Goal: Obtain resource: Download file/media

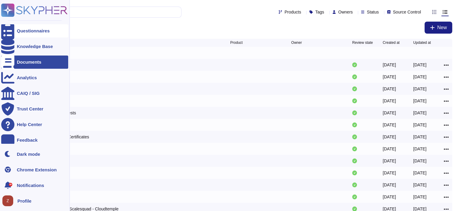
click at [12, 31] on div at bounding box center [7, 30] width 13 height 13
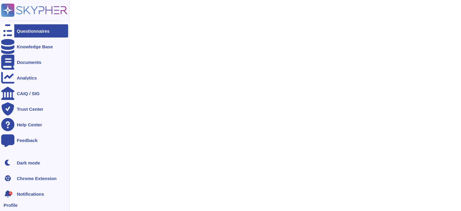
click at [36, 13] on icon at bounding box center [34, 10] width 66 height 13
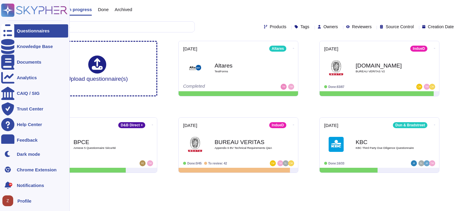
click at [3, 11] on rect at bounding box center [7, 10] width 13 height 13
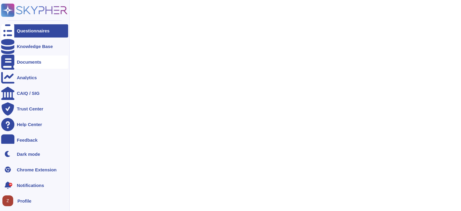
click at [32, 63] on div "Documents" at bounding box center [29, 62] width 25 height 5
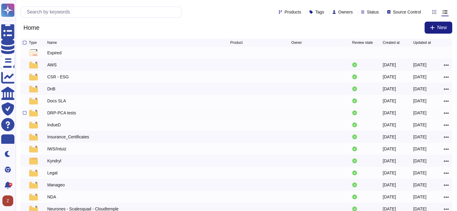
click at [59, 116] on div "DRP-PCA tests" at bounding box center [61, 113] width 29 height 6
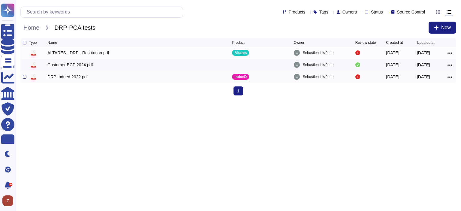
click at [69, 78] on div "DRP Indued 2022.pdf" at bounding box center [67, 77] width 40 height 6
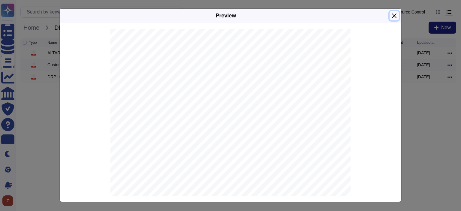
click at [392, 16] on button "Close" at bounding box center [394, 15] width 9 height 9
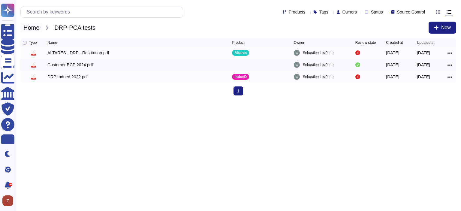
click at [39, 29] on span "Home" at bounding box center [31, 27] width 22 height 9
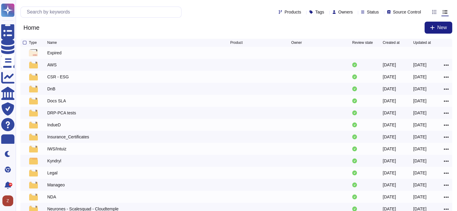
scroll to position [97, 0]
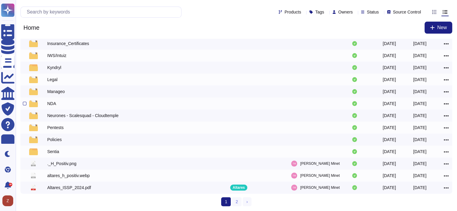
click at [55, 101] on div "NDA" at bounding box center [51, 104] width 9 height 6
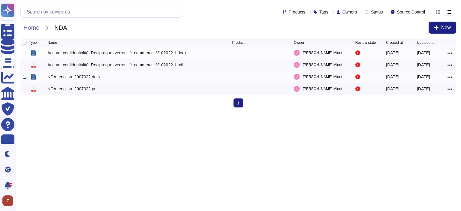
click at [68, 78] on div "NDA_english_2907022.docx" at bounding box center [73, 77] width 53 height 6
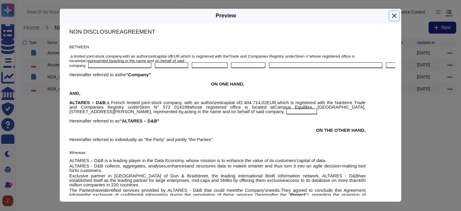
click at [396, 14] on button "Close" at bounding box center [394, 15] width 9 height 9
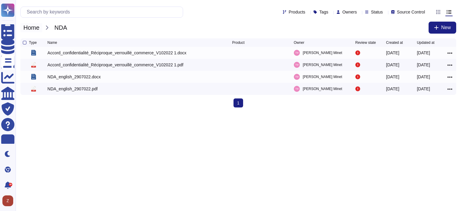
click at [27, 28] on span "Home" at bounding box center [31, 27] width 22 height 9
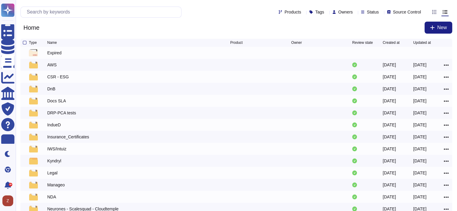
scroll to position [97, 0]
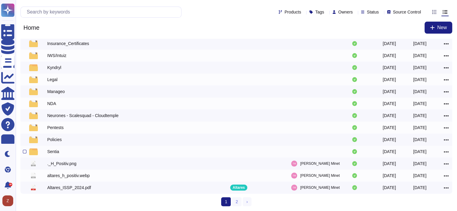
click at [53, 153] on div "Sentia" at bounding box center [53, 152] width 12 height 6
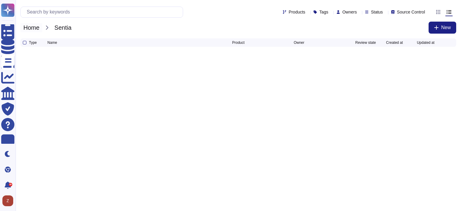
click at [35, 28] on span "Home" at bounding box center [31, 27] width 22 height 9
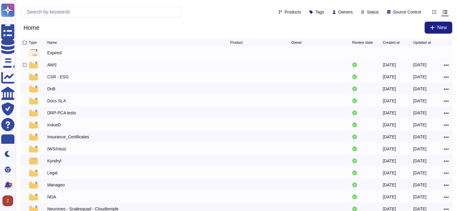
click at [54, 66] on div "AWS" at bounding box center [51, 65] width 9 height 6
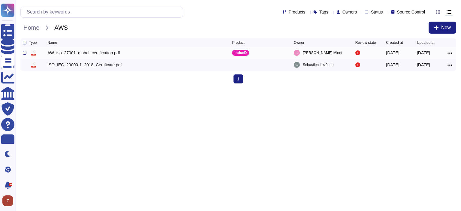
click at [83, 55] on div "AW_iso_27001_global_certification.pdf" at bounding box center [83, 53] width 73 height 6
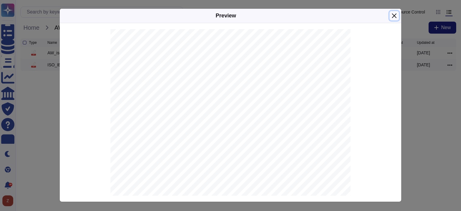
click at [395, 17] on button "Close" at bounding box center [394, 15] width 9 height 9
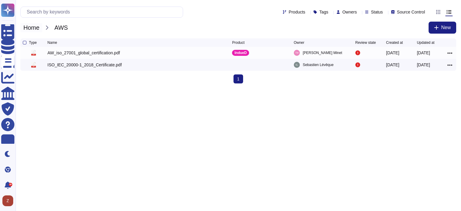
click at [36, 27] on span "Home" at bounding box center [31, 27] width 22 height 9
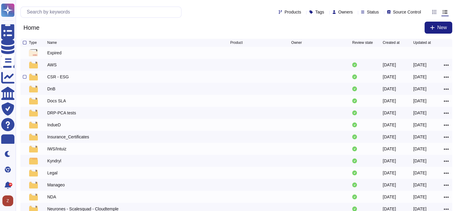
click at [58, 76] on div "CSR - ESG" at bounding box center [58, 77] width 22 height 6
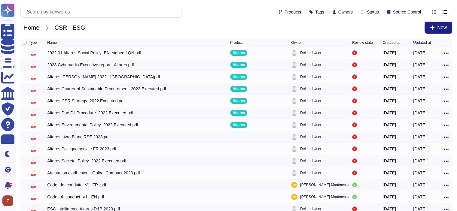
click at [34, 30] on span "Home" at bounding box center [31, 27] width 22 height 9
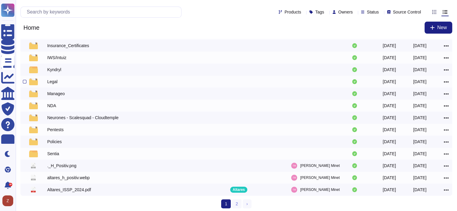
scroll to position [97, 0]
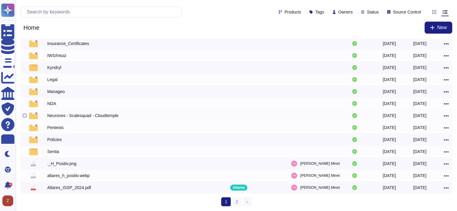
click at [81, 115] on div "Neurones - Scalesquad - Cloudtemple" at bounding box center [82, 116] width 71 height 6
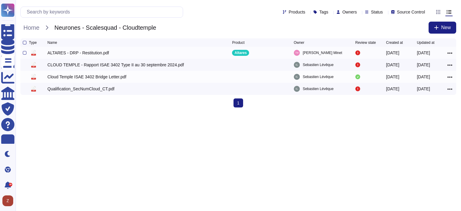
click at [71, 54] on div "ALTARES - DRP - Restitution.pdf" at bounding box center [78, 53] width 62 height 6
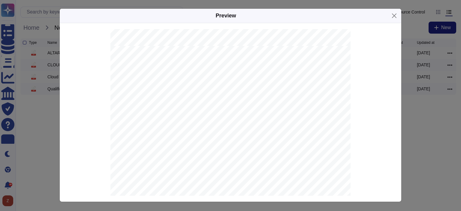
scroll to position [6903, 0]
click at [396, 19] on button "Close" at bounding box center [394, 15] width 9 height 9
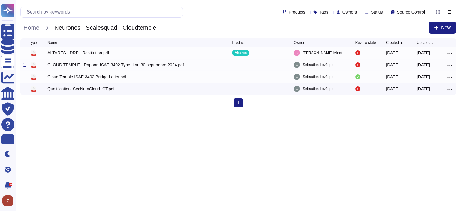
click at [96, 67] on div "CLOUD TEMPLE - Rapport ISAE 3402 Type II au 30 septembre 2024.pdf" at bounding box center [115, 65] width 137 height 6
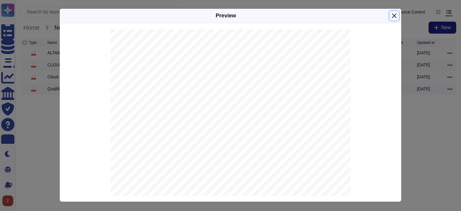
click at [393, 17] on button "Close" at bounding box center [394, 15] width 9 height 9
